Goal: Task Accomplishment & Management: Use online tool/utility

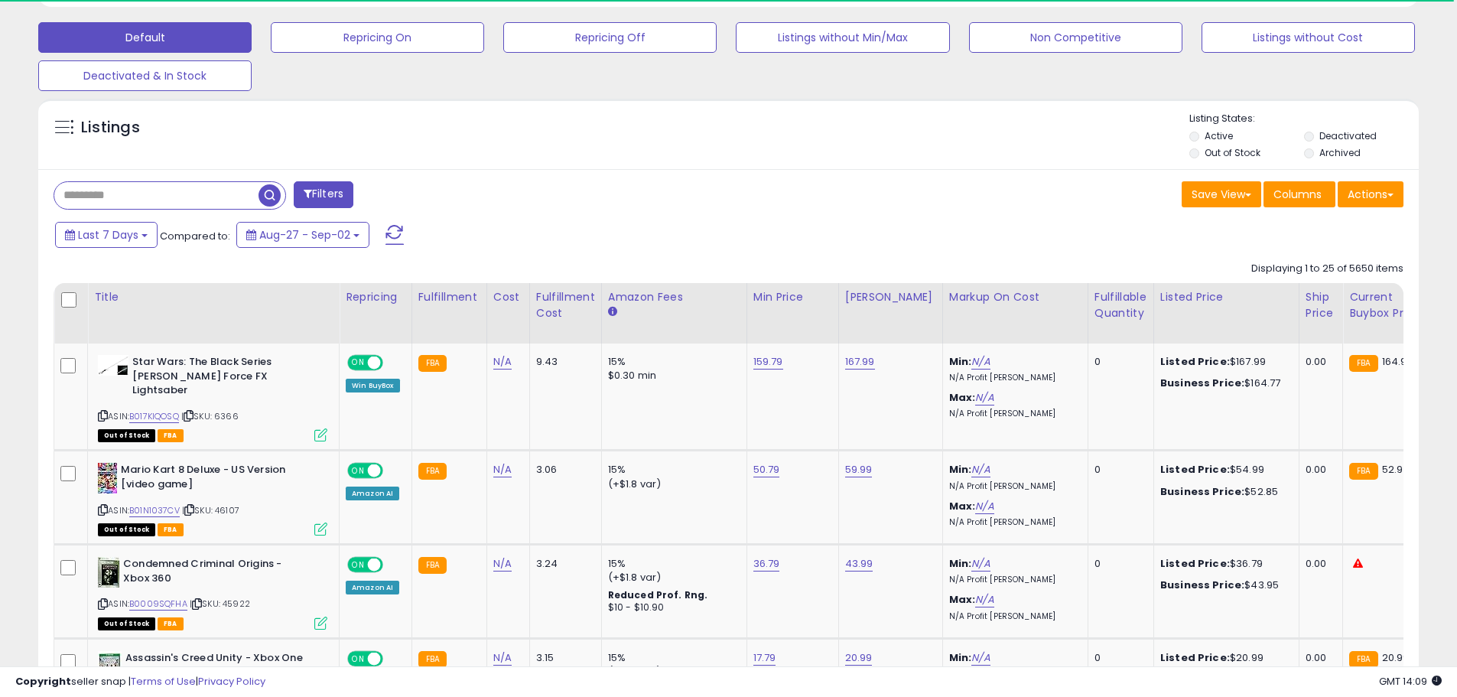
click at [209, 186] on input "text" at bounding box center [156, 195] width 204 height 27
paste input "********"
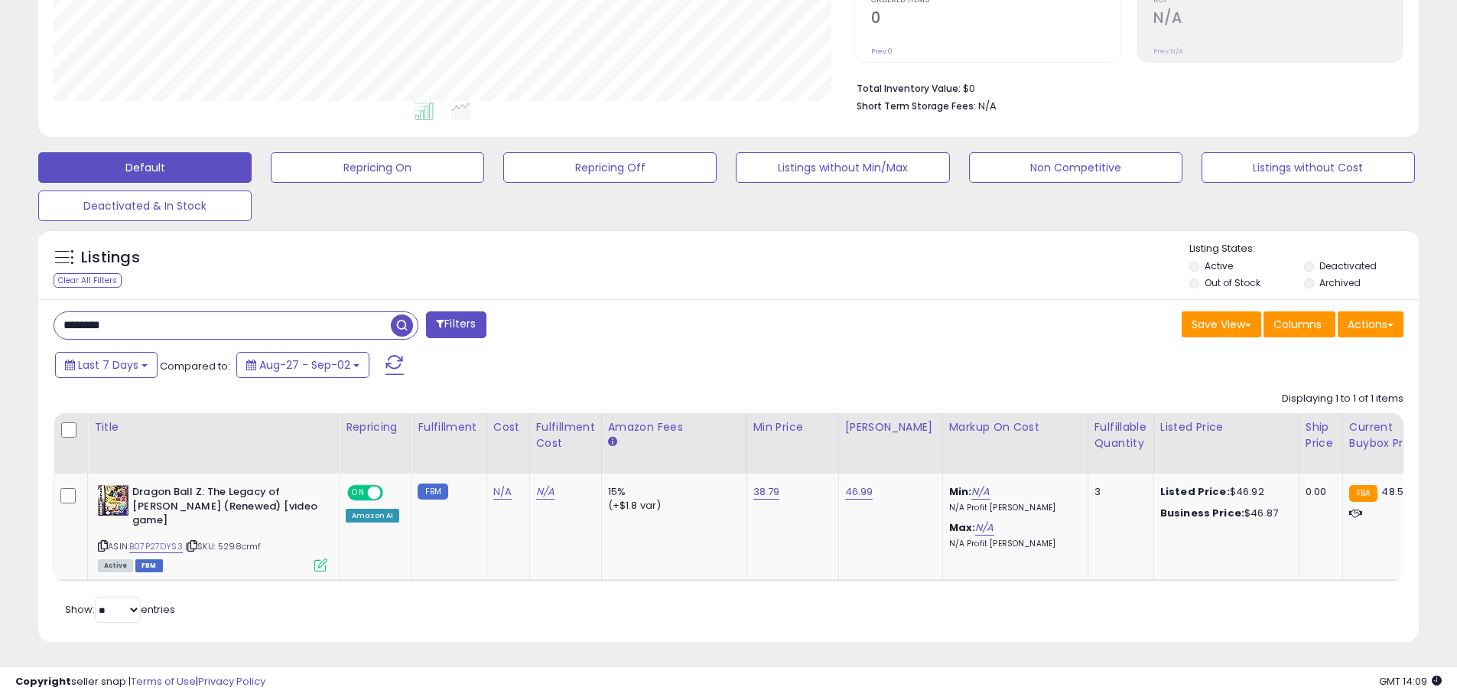
scroll to position [313, 801]
click at [355, 328] on input "********" at bounding box center [222, 325] width 336 height 27
paste input "text"
type input "********"
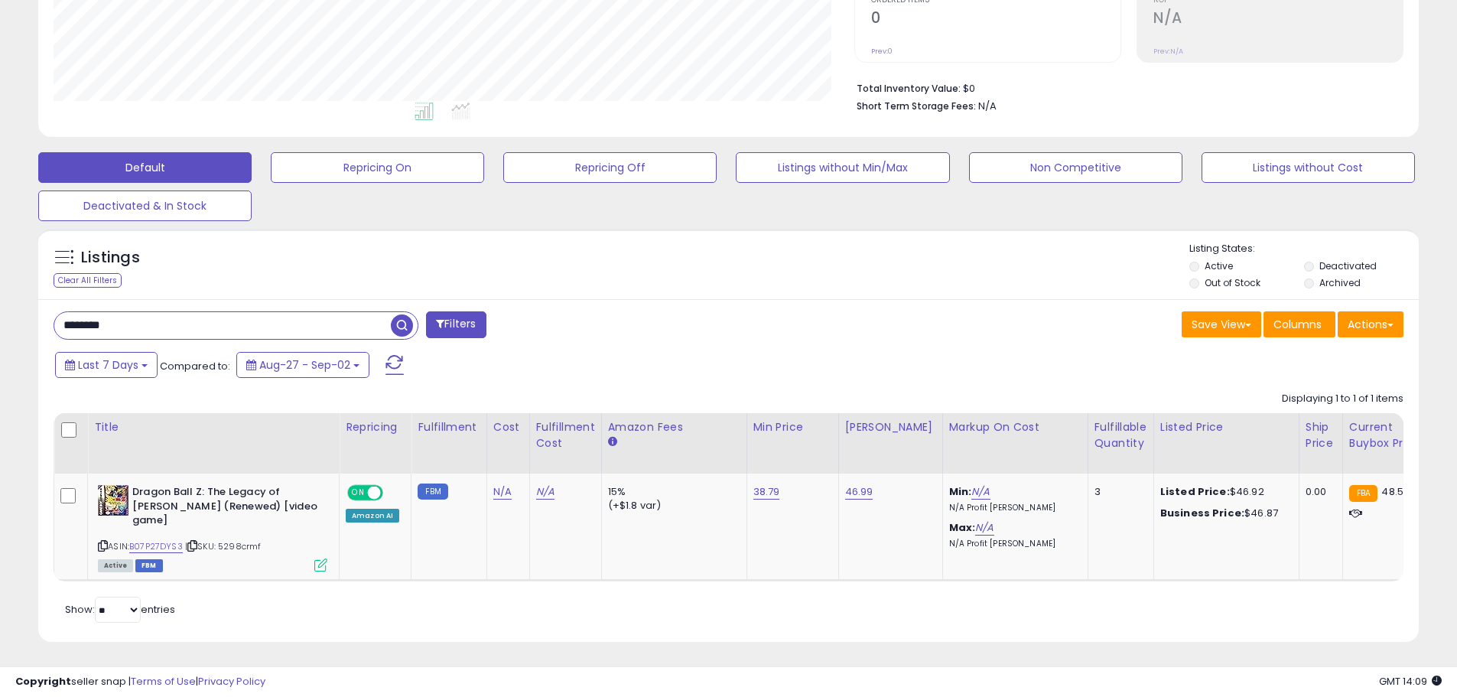
click at [409, 326] on span "button" at bounding box center [402, 325] width 22 height 22
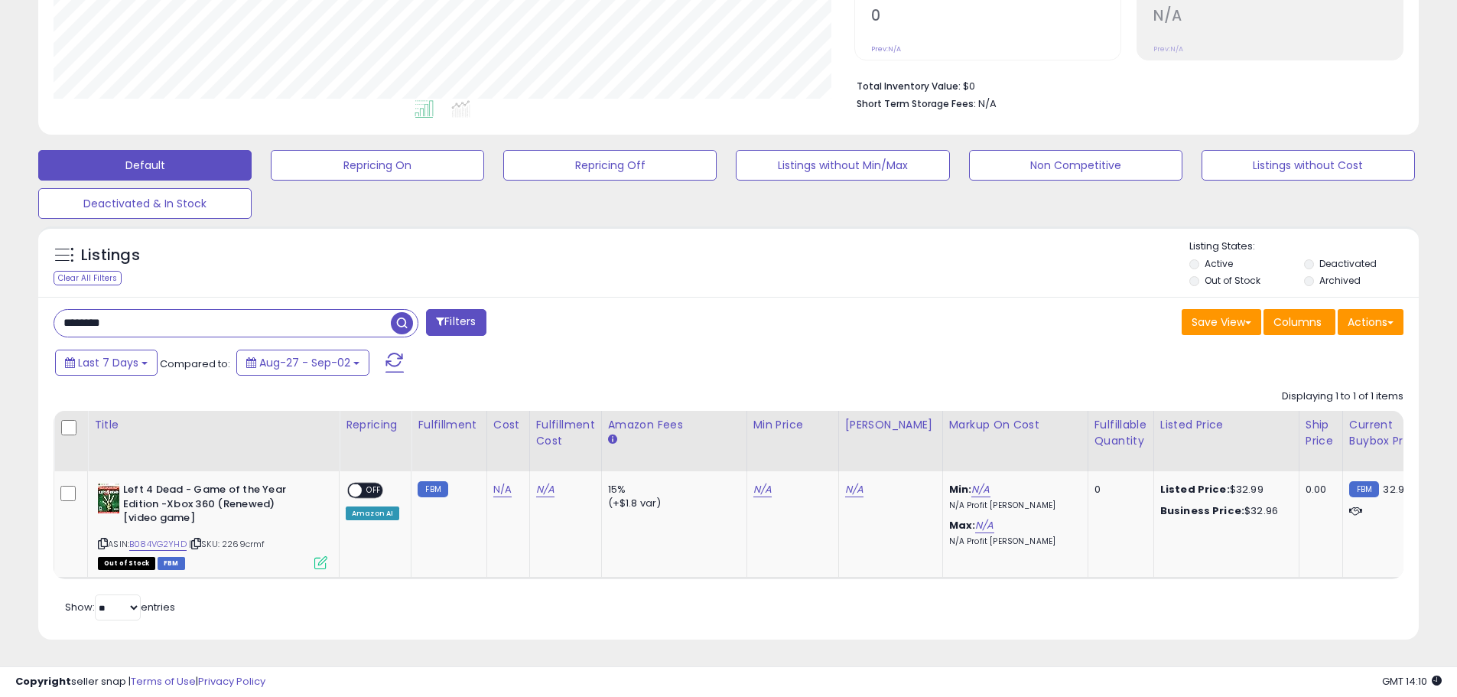
click at [308, 313] on input "********" at bounding box center [222, 323] width 336 height 27
click at [717, 309] on div "Filters" at bounding box center [385, 324] width 687 height 31
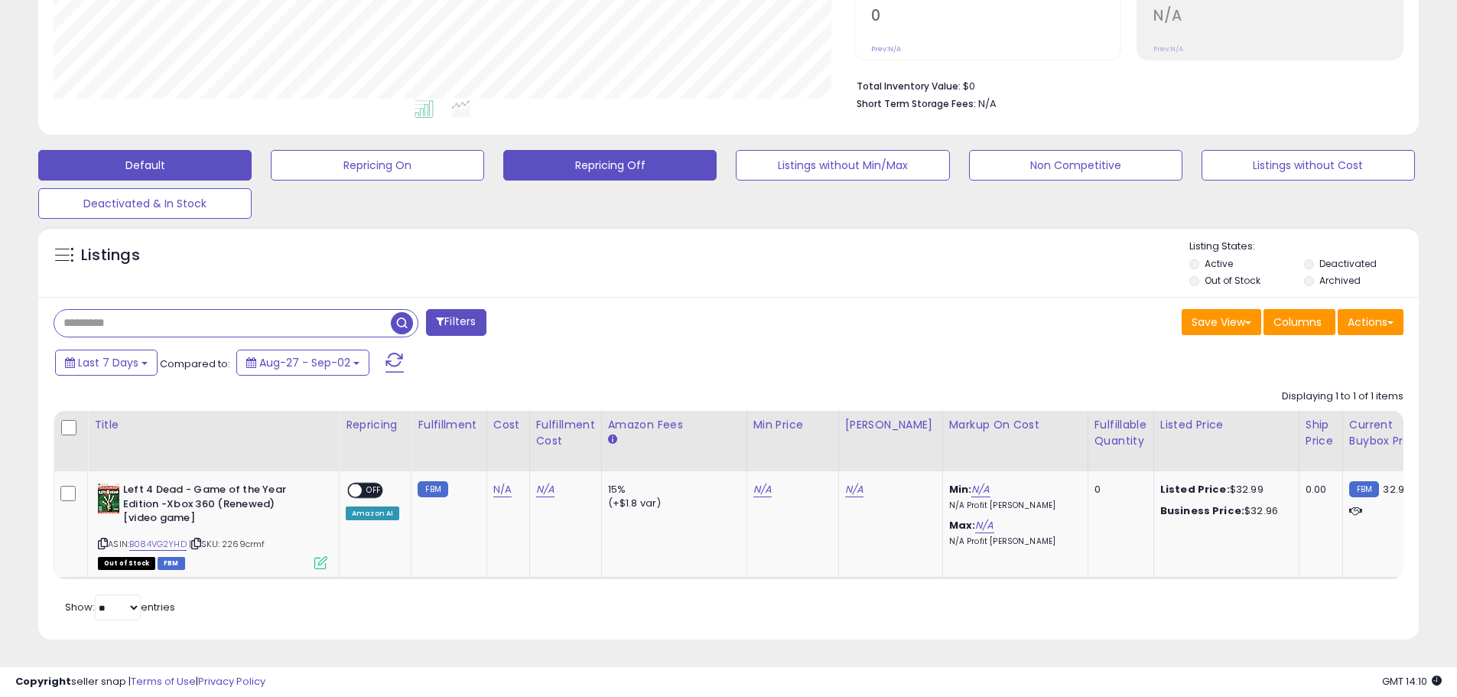
click at [632, 151] on button "Repricing Off" at bounding box center [609, 165] width 213 height 31
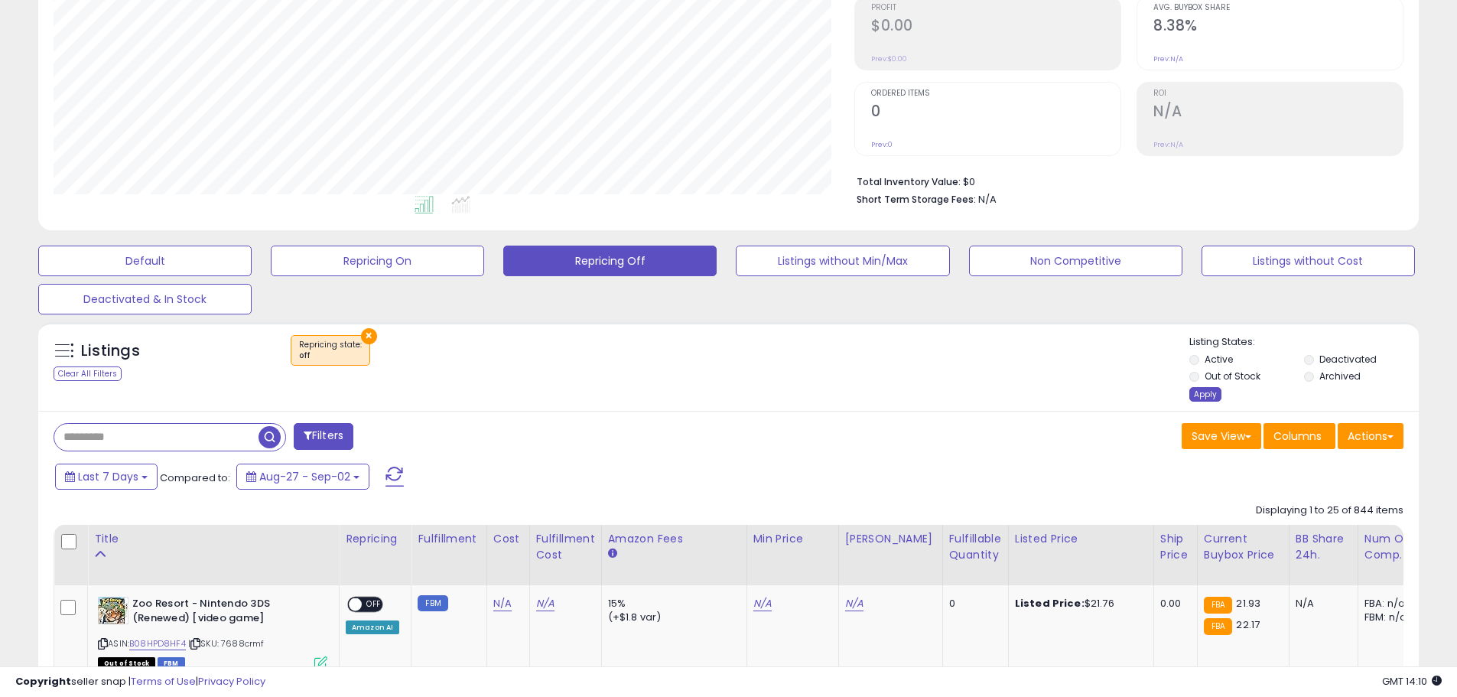
click at [1200, 397] on div "Apply" at bounding box center [1205, 394] width 32 height 15
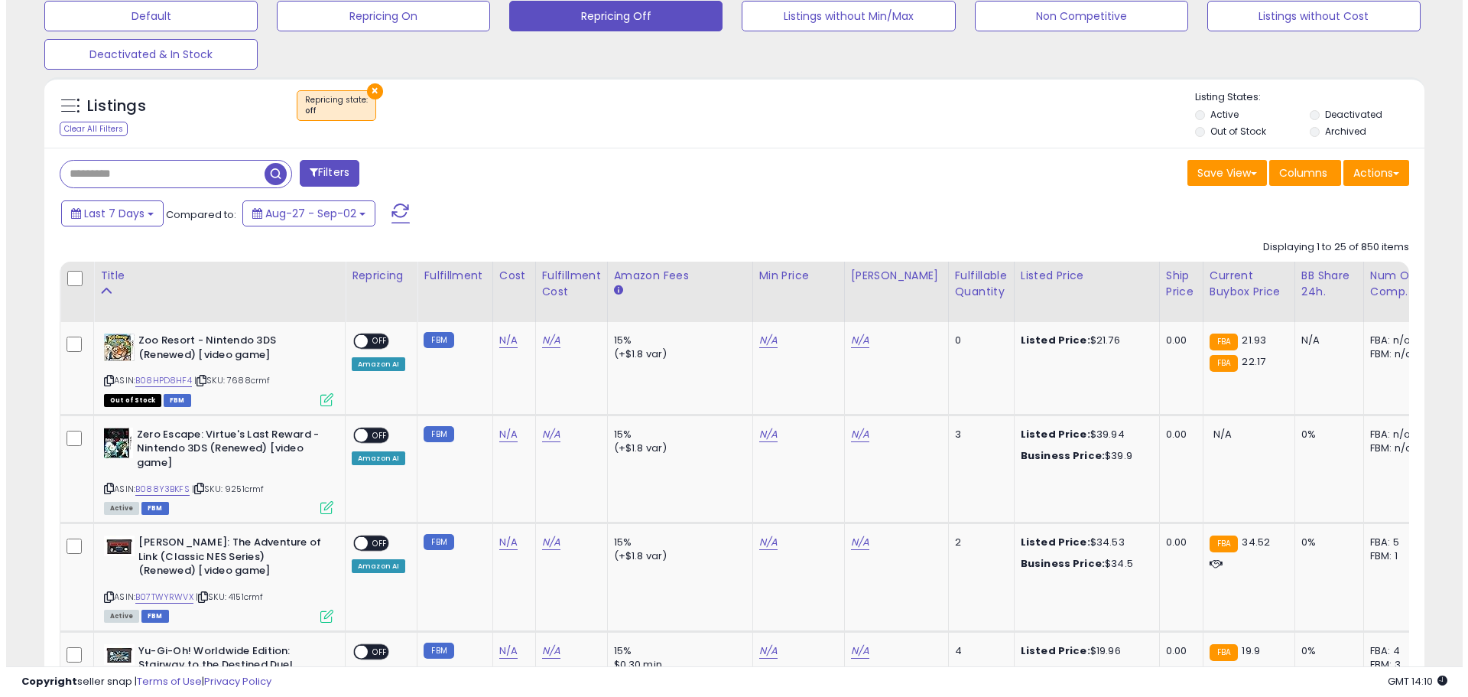
scroll to position [452, 0]
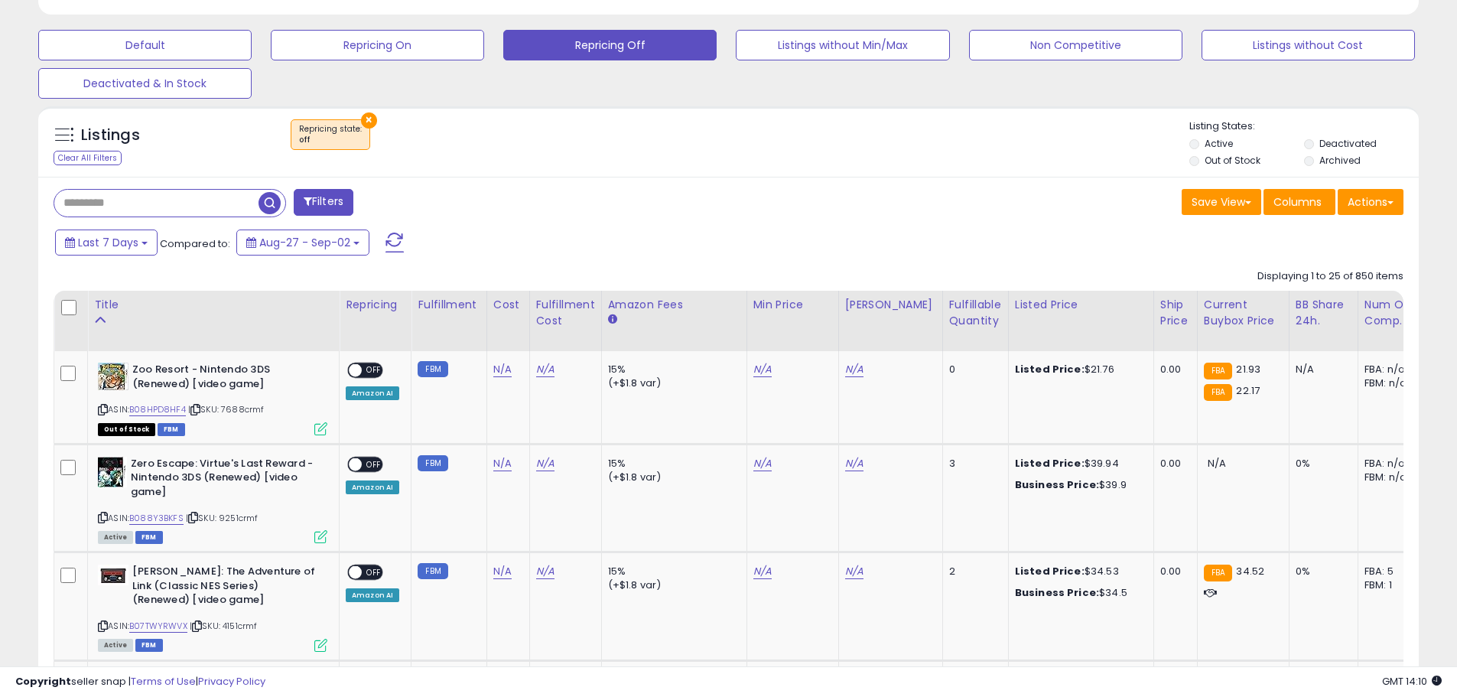
drag, startPoint x: 1015, startPoint y: 222, endPoint x: 1146, endPoint y: 252, distance: 134.1
click at [1377, 202] on button "Actions" at bounding box center [1370, 202] width 66 height 26
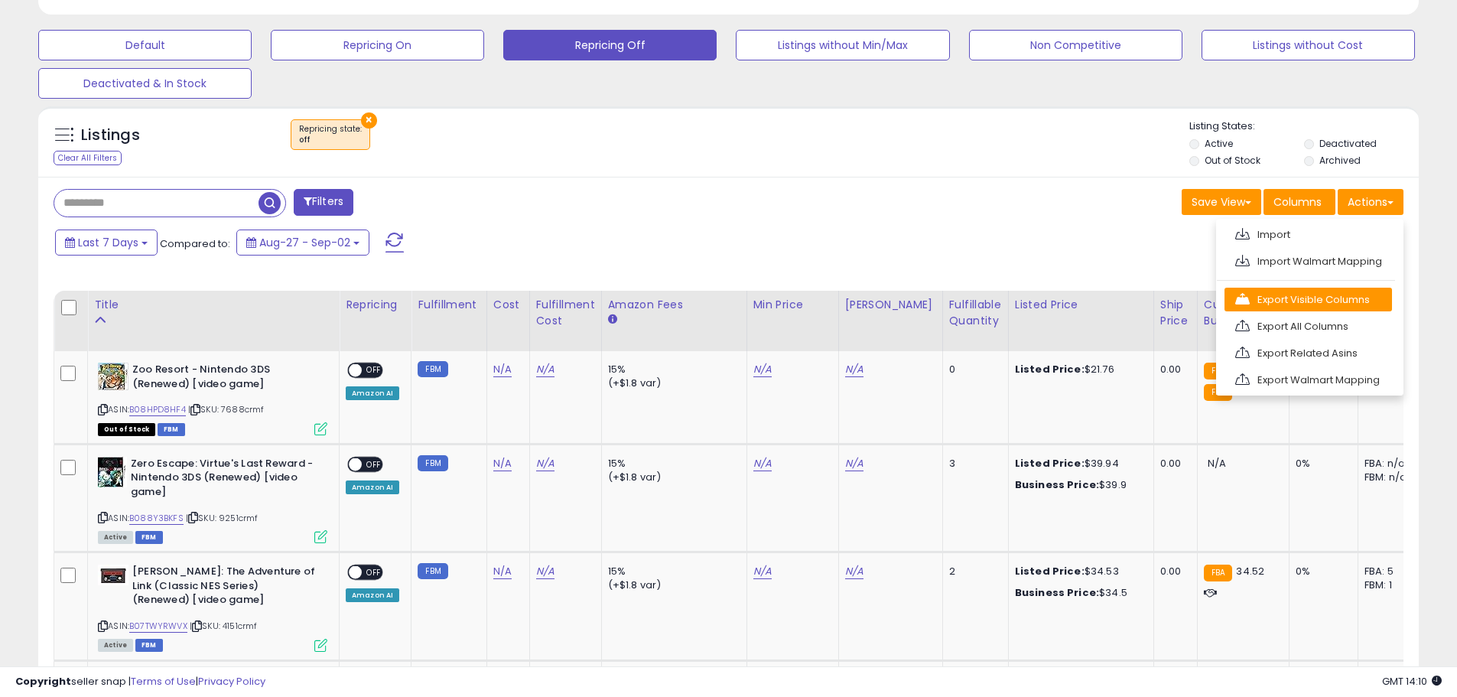
click at [1320, 297] on link "Export Visible Columns" at bounding box center [1307, 299] width 167 height 24
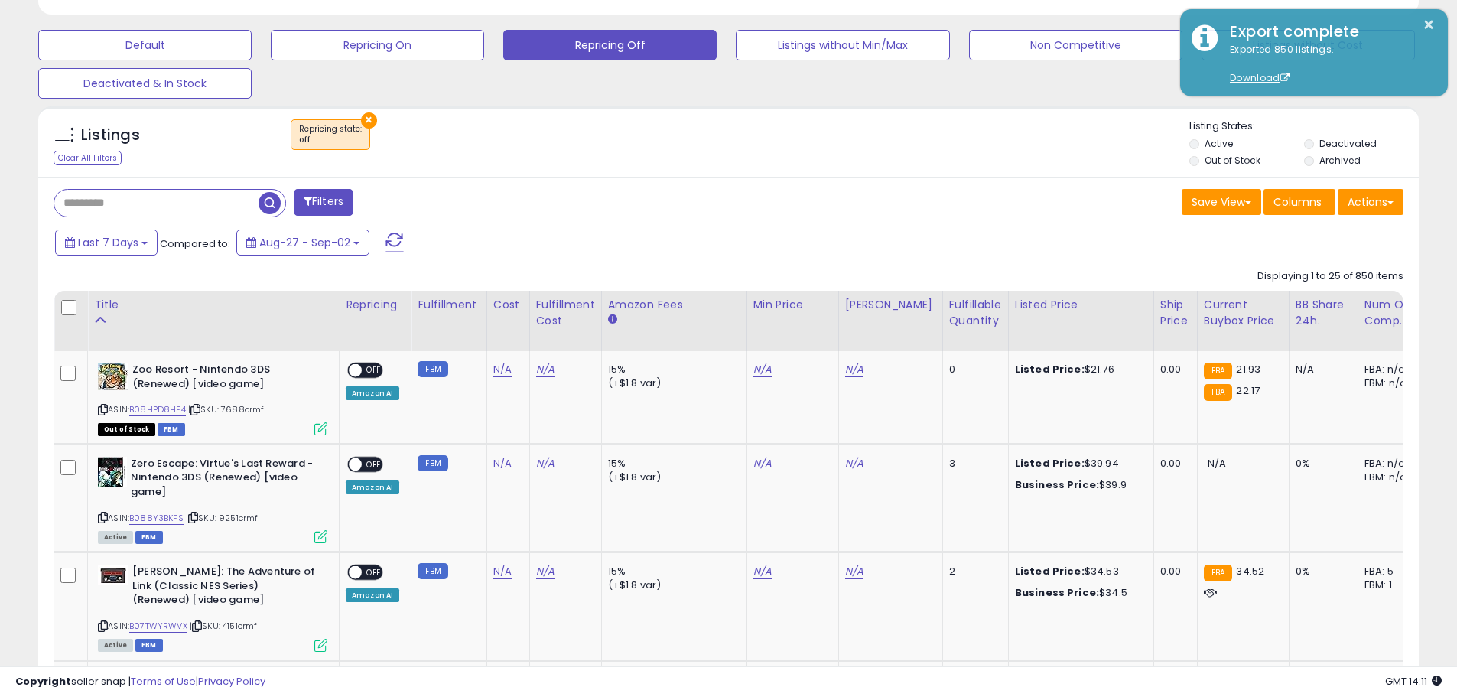
click at [844, 242] on div "Last 7 Days Compared to: Aug-27 - Sep-02" at bounding box center [557, 244] width 1012 height 34
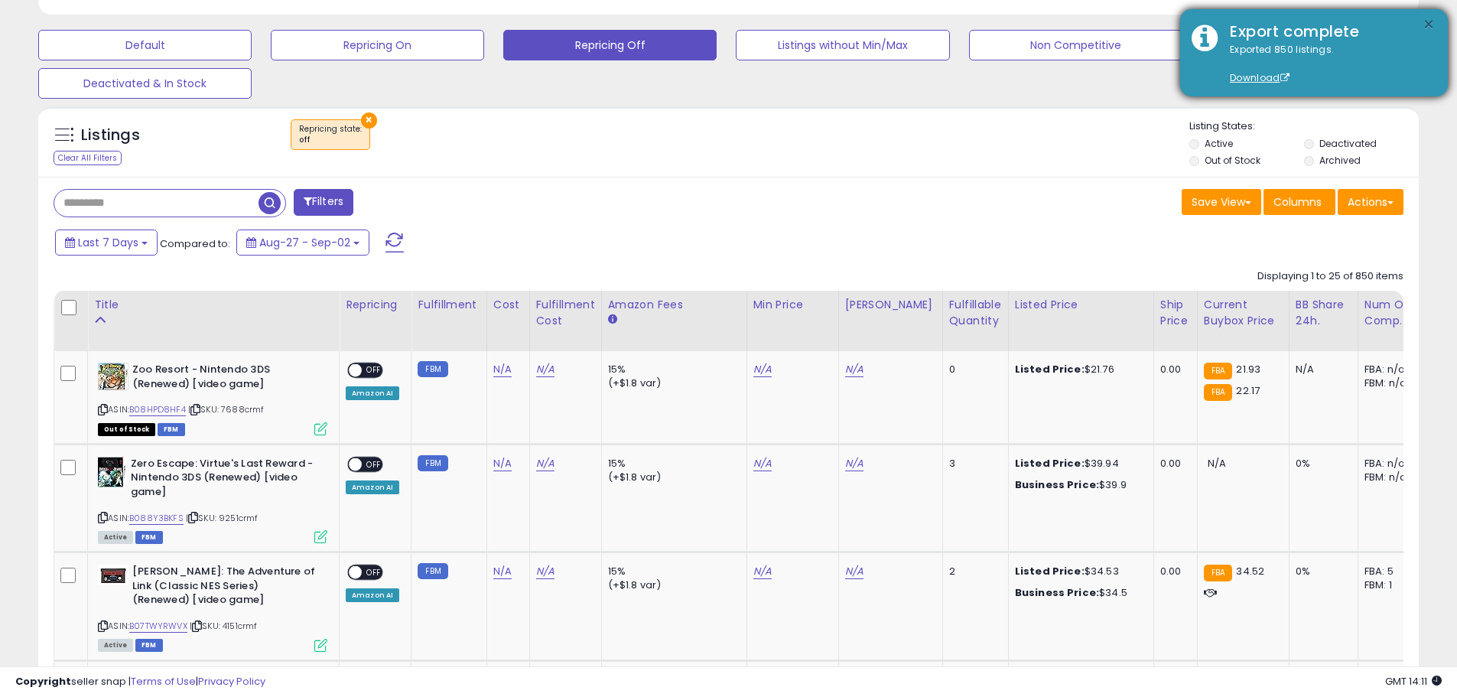
click at [1430, 21] on button "×" at bounding box center [1428, 24] width 12 height 19
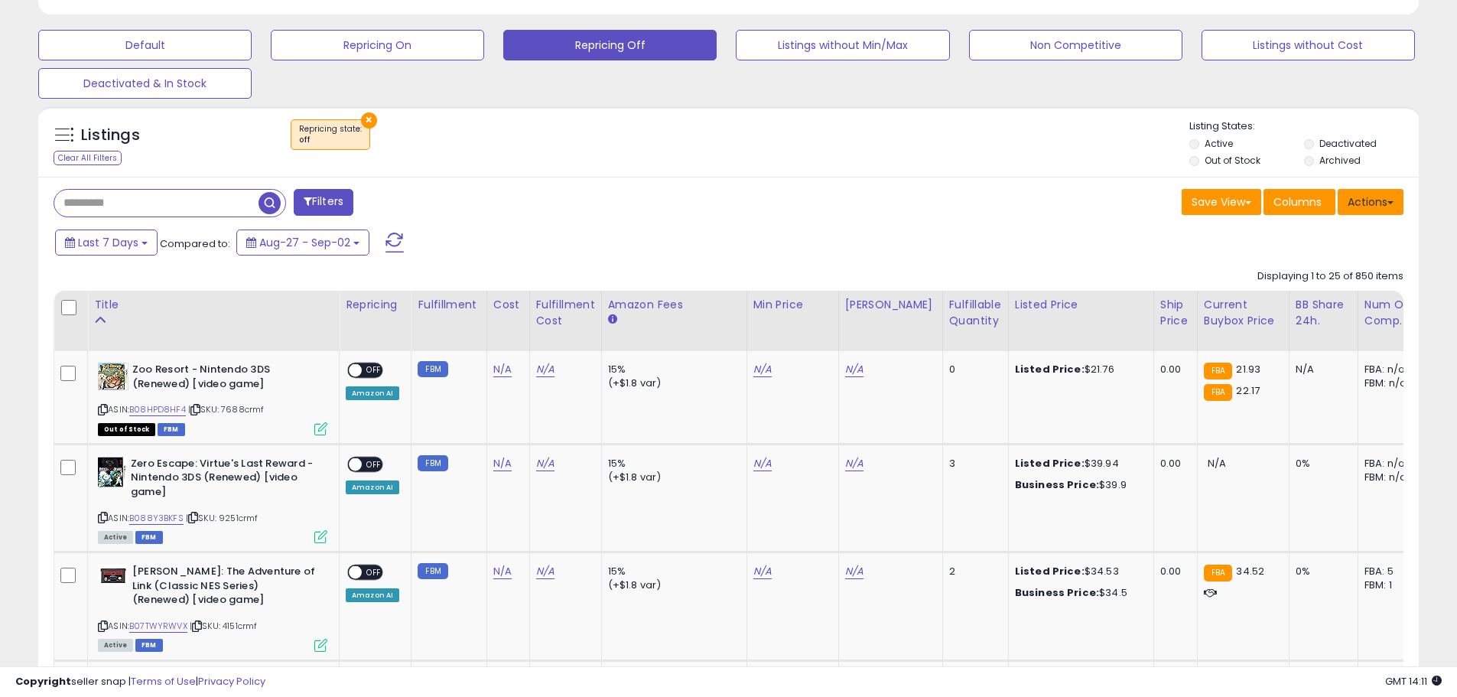
click at [1380, 213] on button "Actions" at bounding box center [1370, 202] width 66 height 26
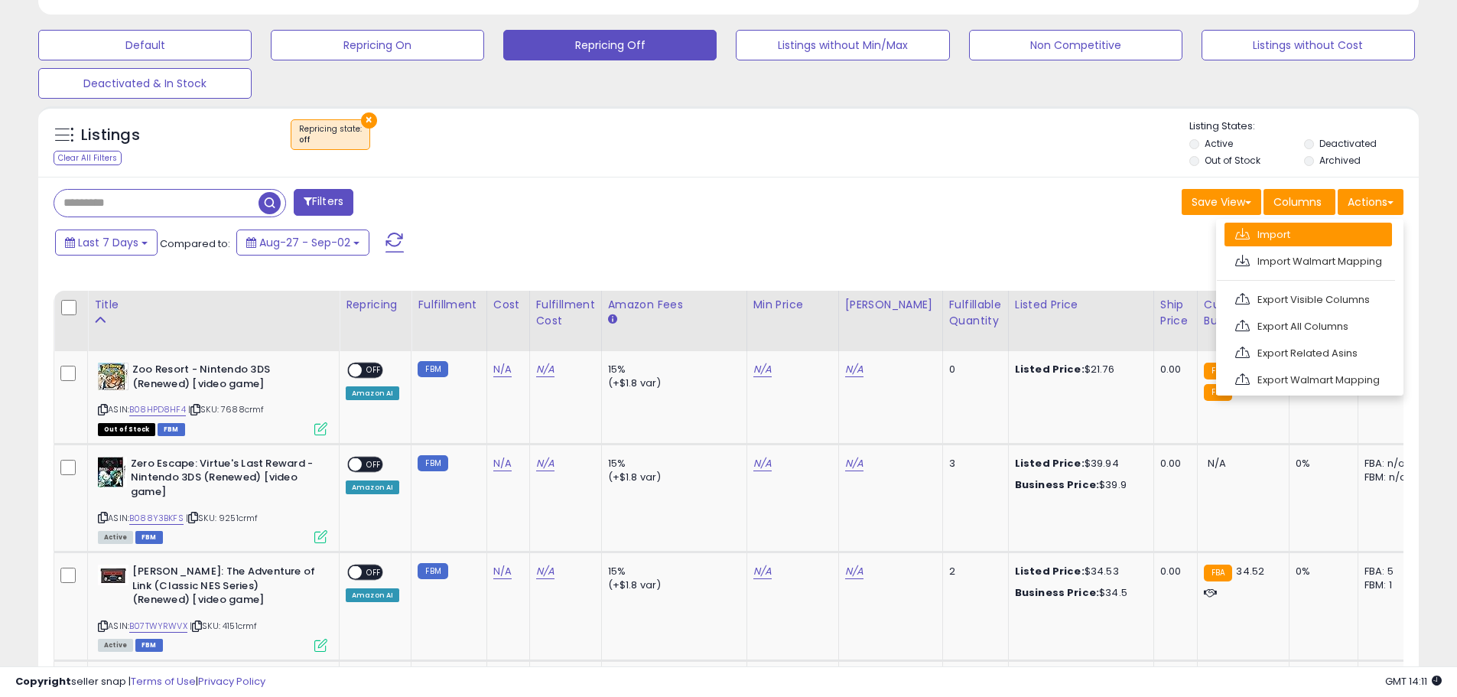
click at [1294, 232] on link "Import" at bounding box center [1307, 235] width 167 height 24
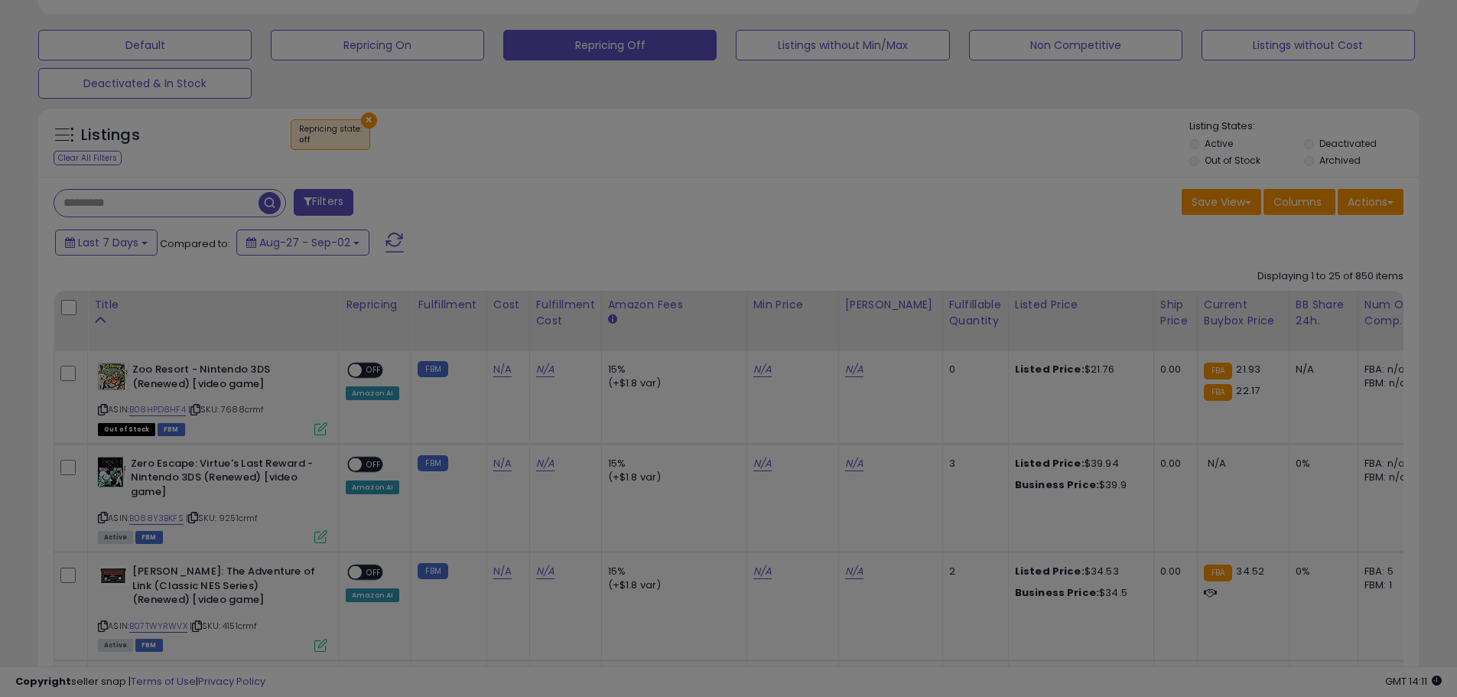
scroll to position [313, 807]
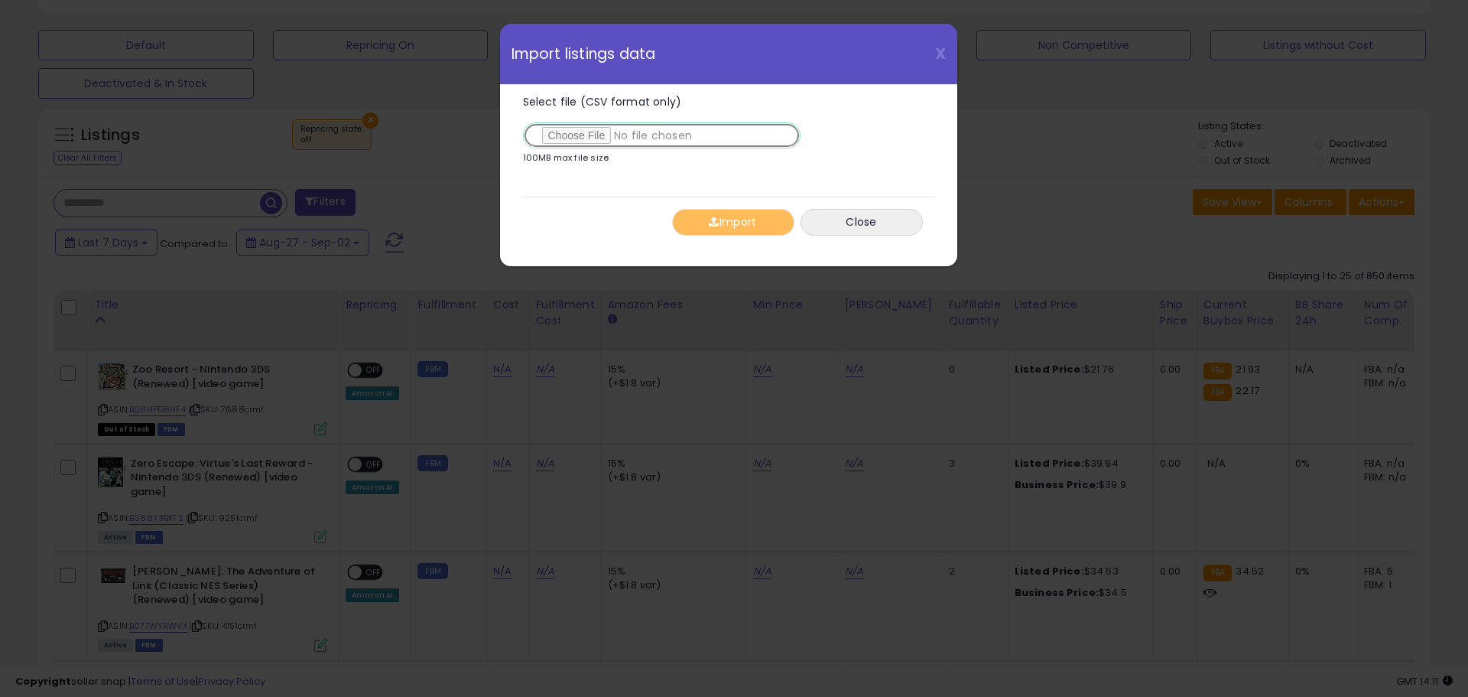
click at [558, 131] on input "Select file (CSV format only)" at bounding box center [662, 135] width 278 height 26
type input "**********"
click at [737, 225] on button "Import" at bounding box center [733, 222] width 122 height 27
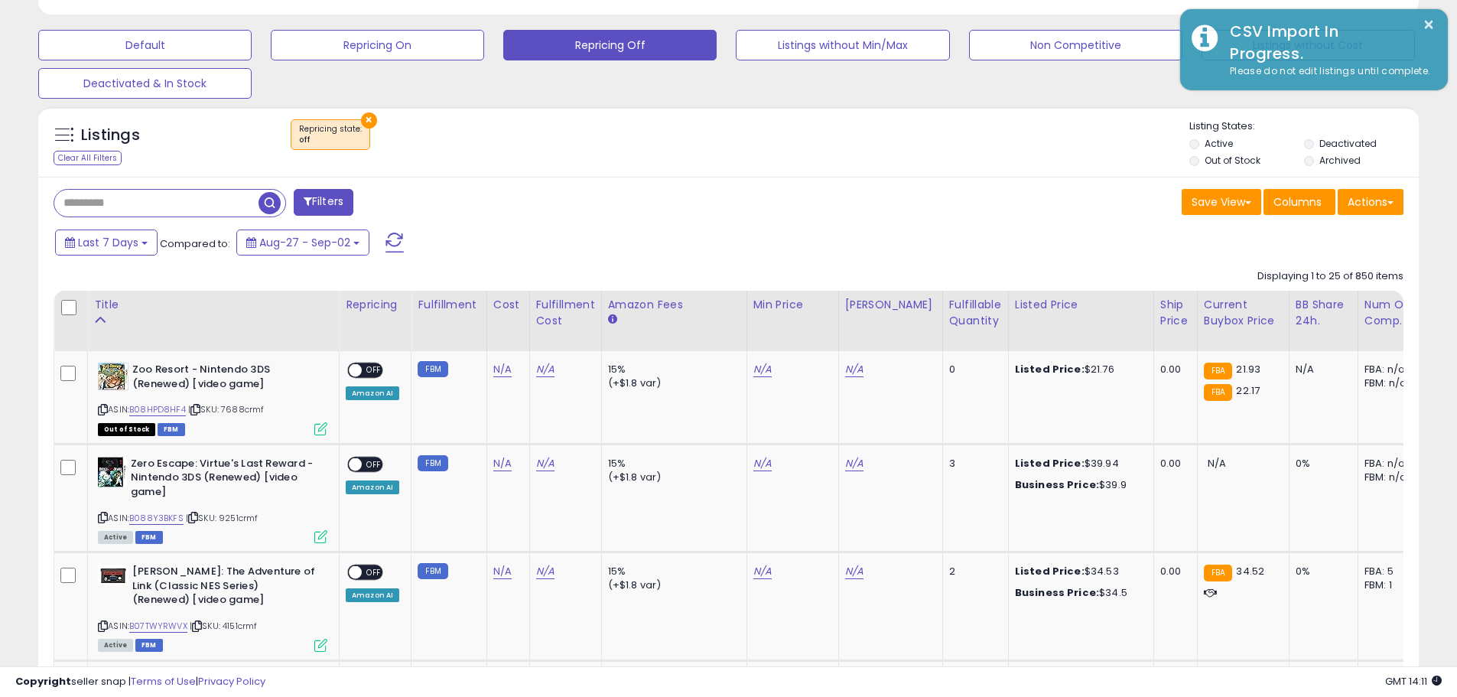
scroll to position [764306, 763819]
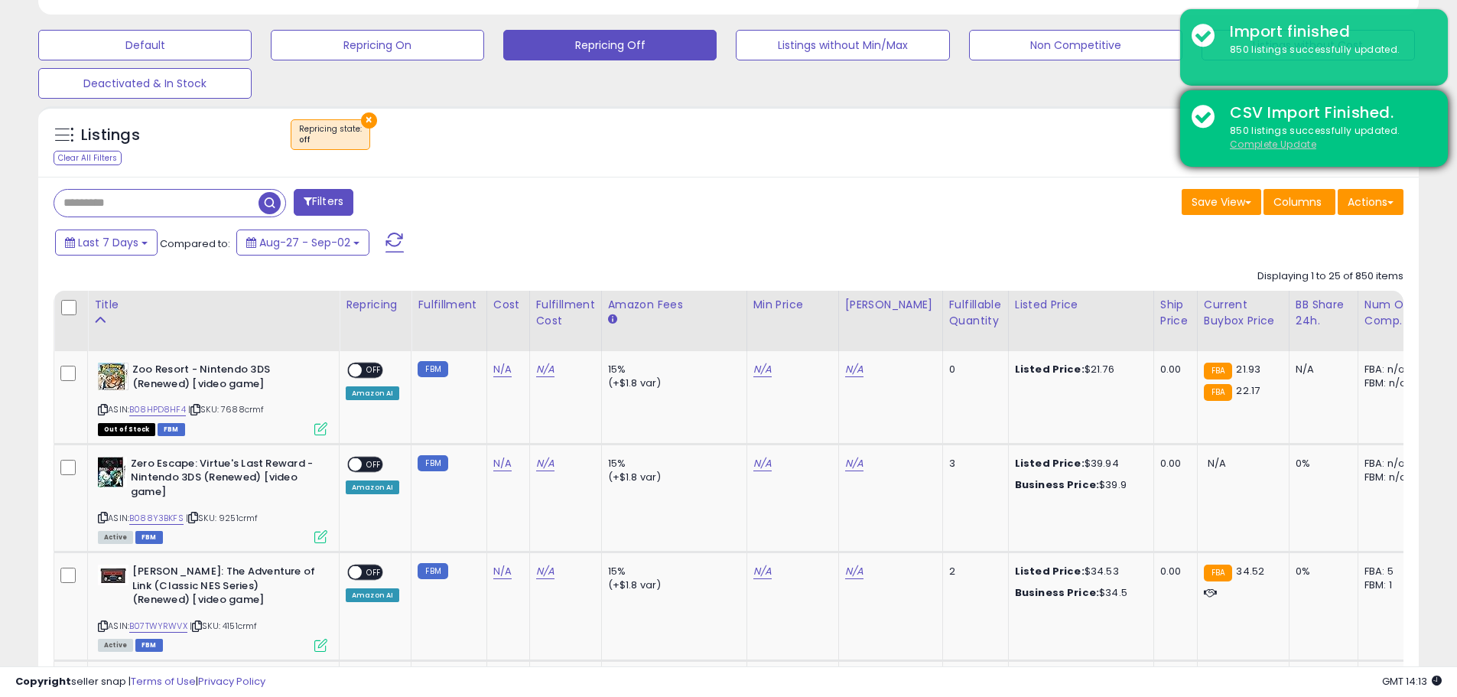
click at [1275, 146] on u "Complete Update" at bounding box center [1273, 144] width 86 height 13
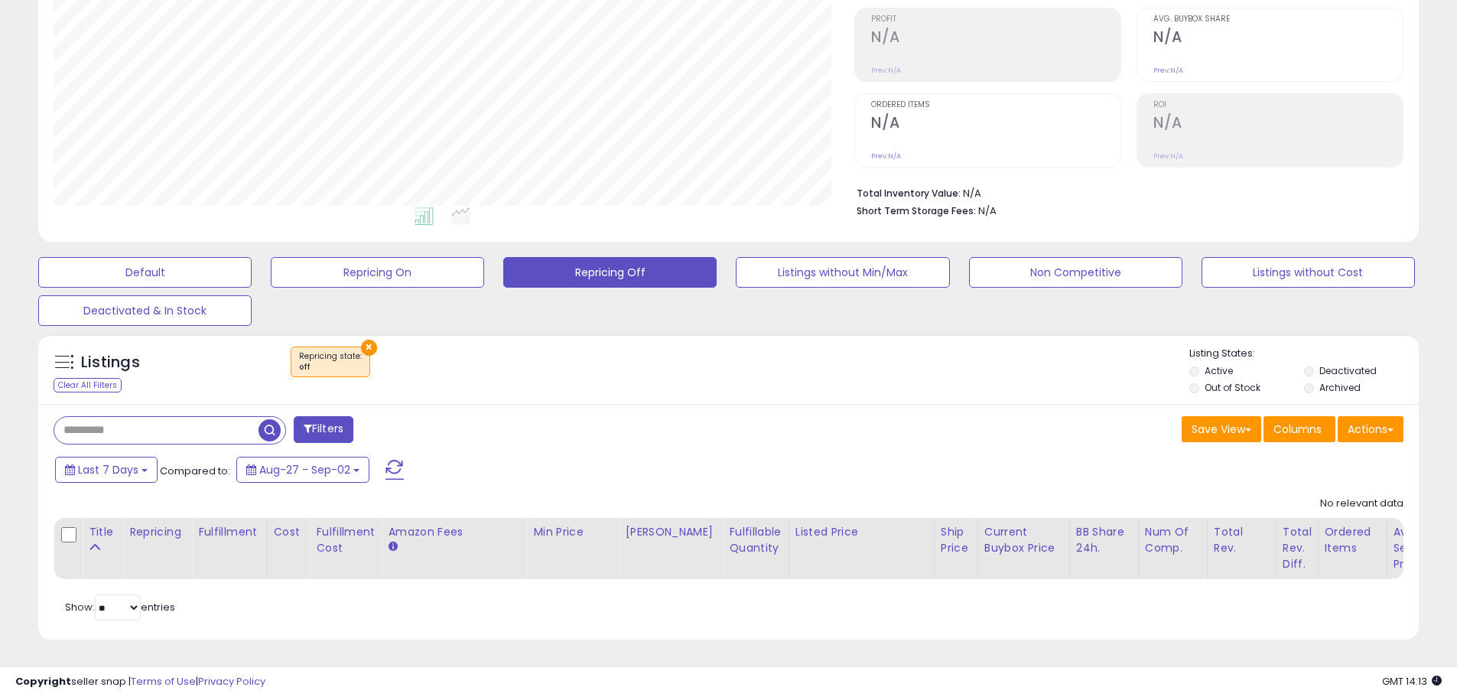
scroll to position [313, 801]
click at [623, 378] on div "Listings Clear All Filters × Repricing state : off" at bounding box center [728, 372] width 1380 height 52
